Goal: Find specific page/section: Find specific page/section

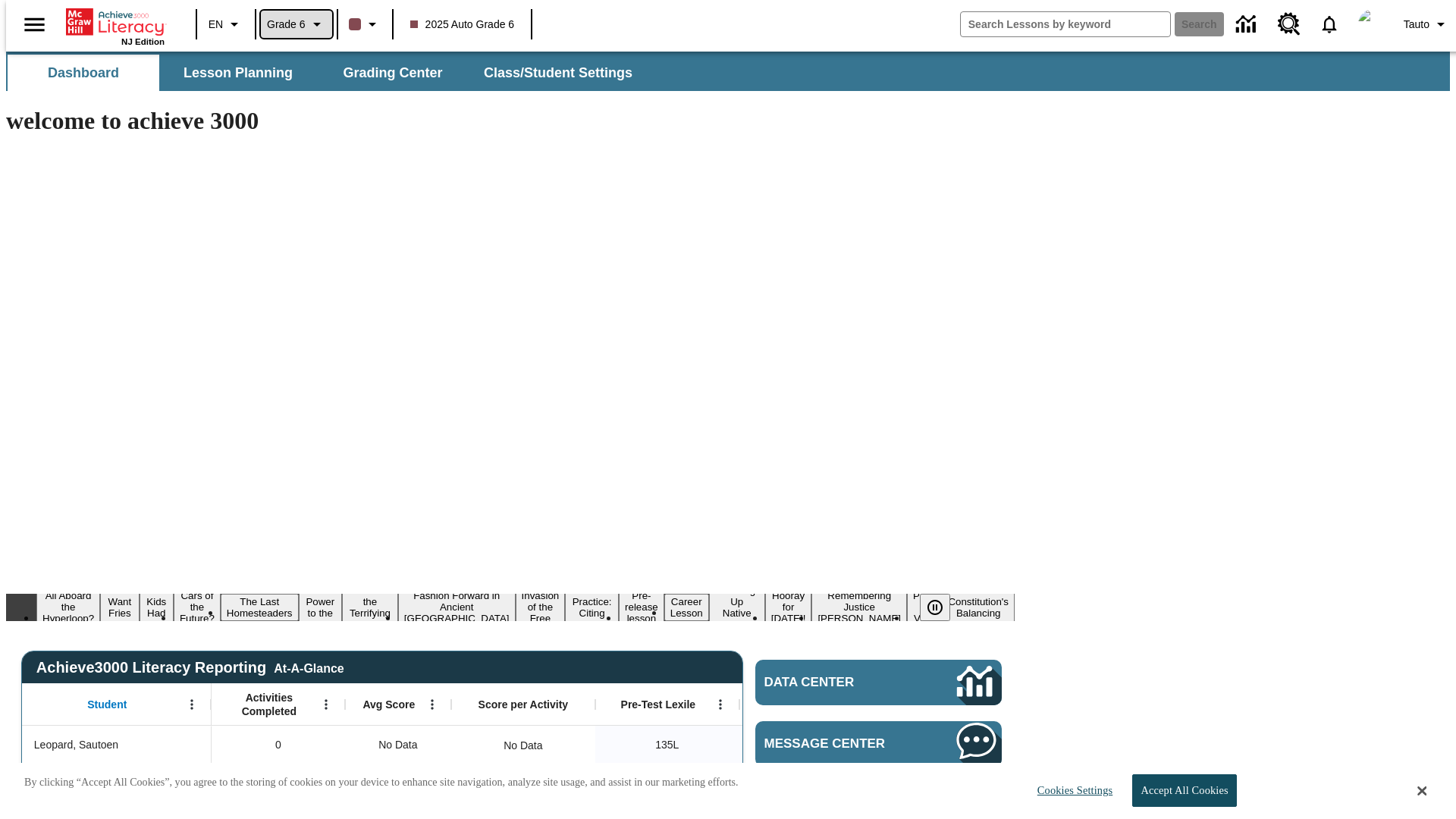
click at [291, 25] on span "Grade 6" at bounding box center [286, 24] width 38 height 16
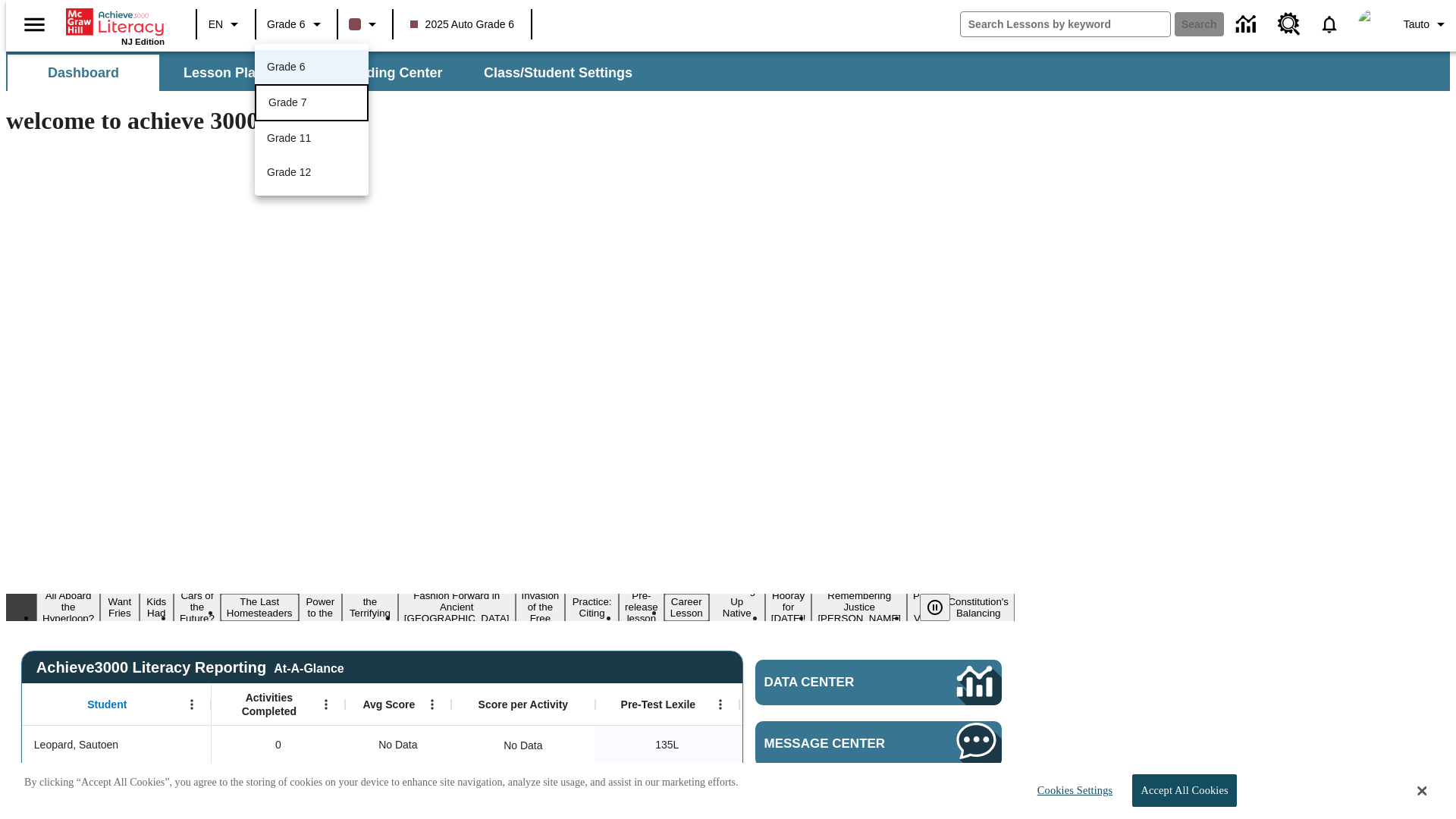
click at [311, 104] on div "Grade 7" at bounding box center [311, 102] width 87 height 16
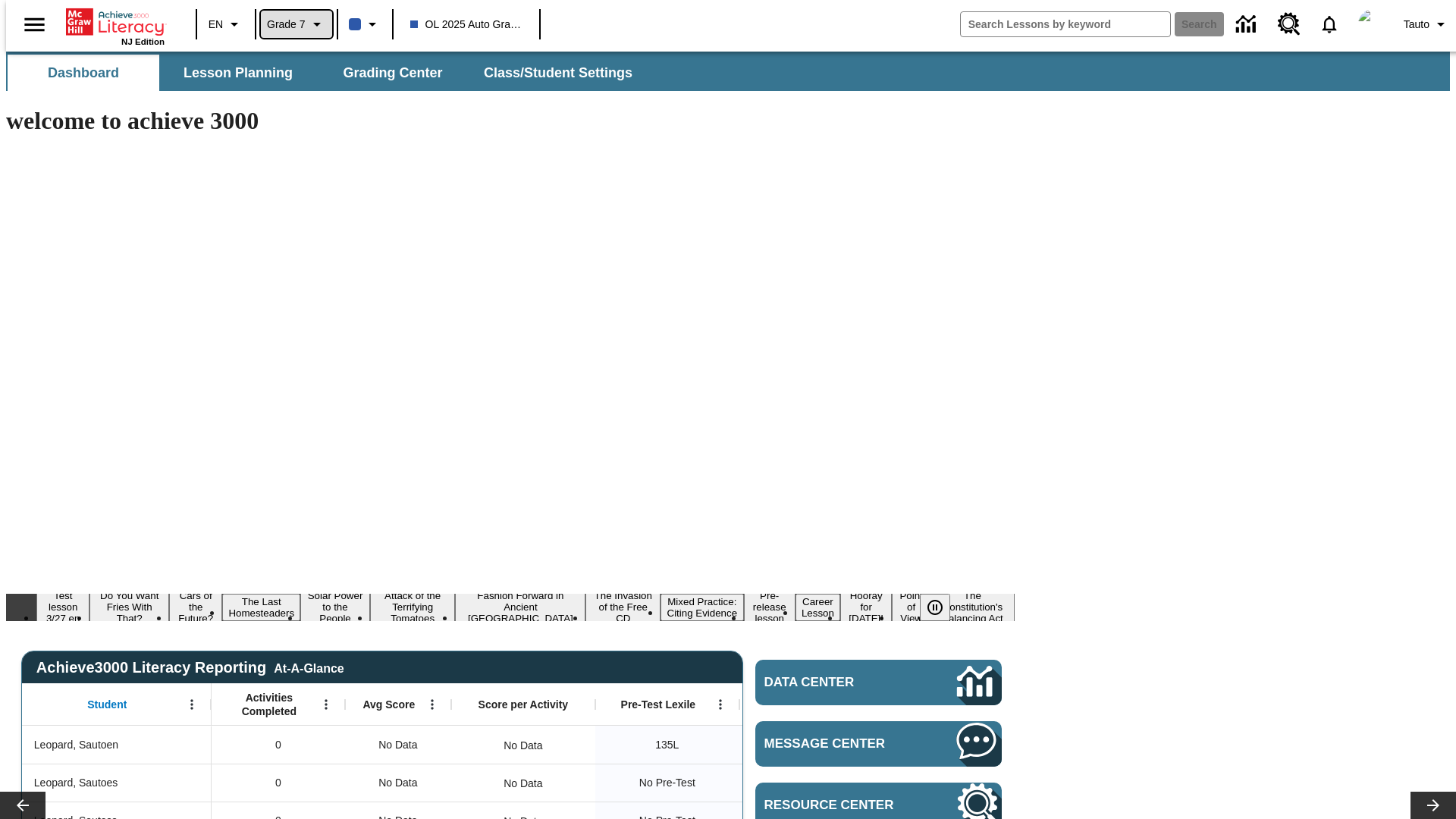
click at [291, 25] on span "Grade 7" at bounding box center [286, 24] width 38 height 16
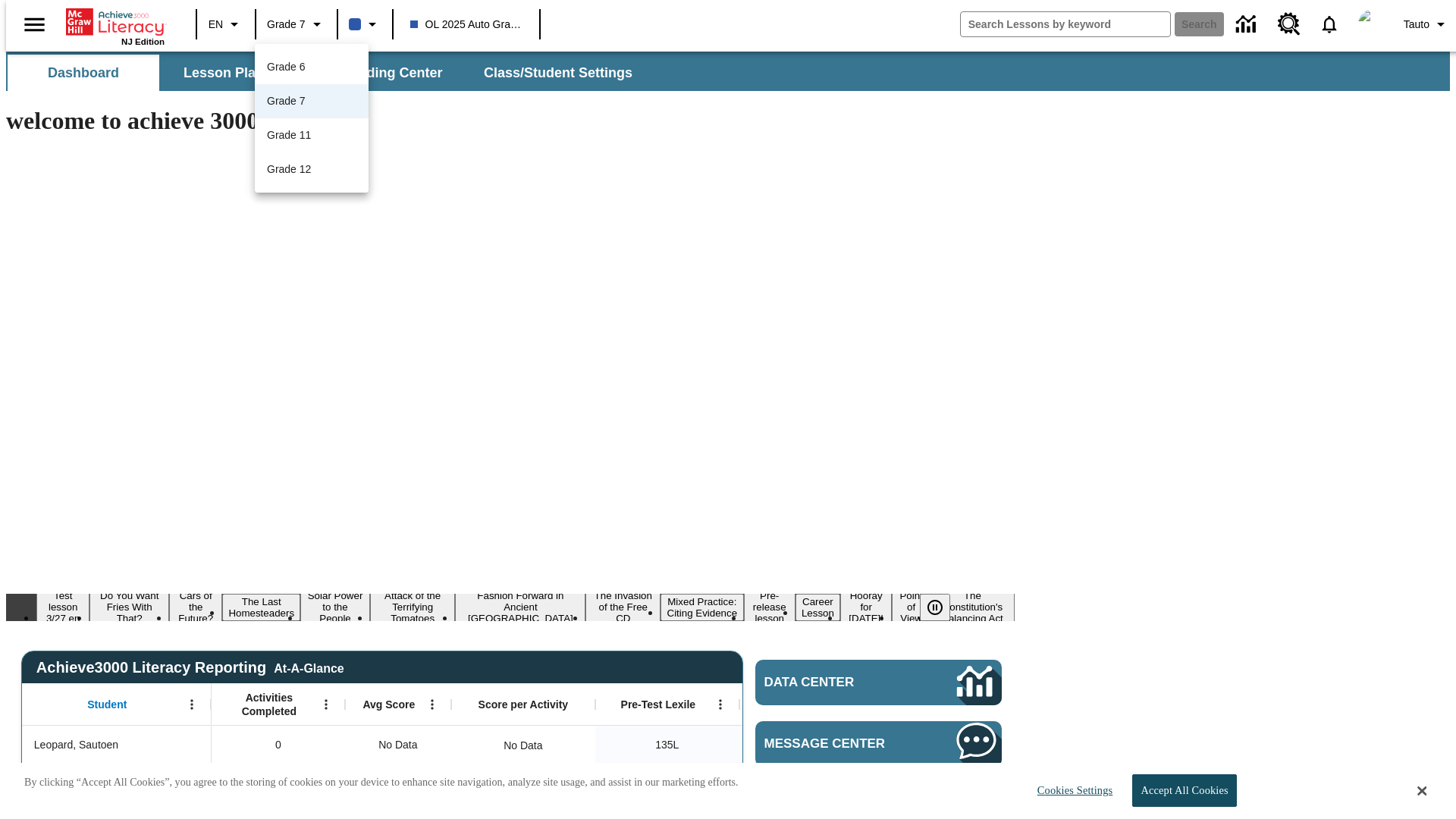
click at [728, 409] on div at bounding box center [728, 409] width 1456 height 819
click at [232, 73] on span "Lesson Planning" at bounding box center [238, 73] width 110 height 17
